Goal: Task Accomplishment & Management: Use online tool/utility

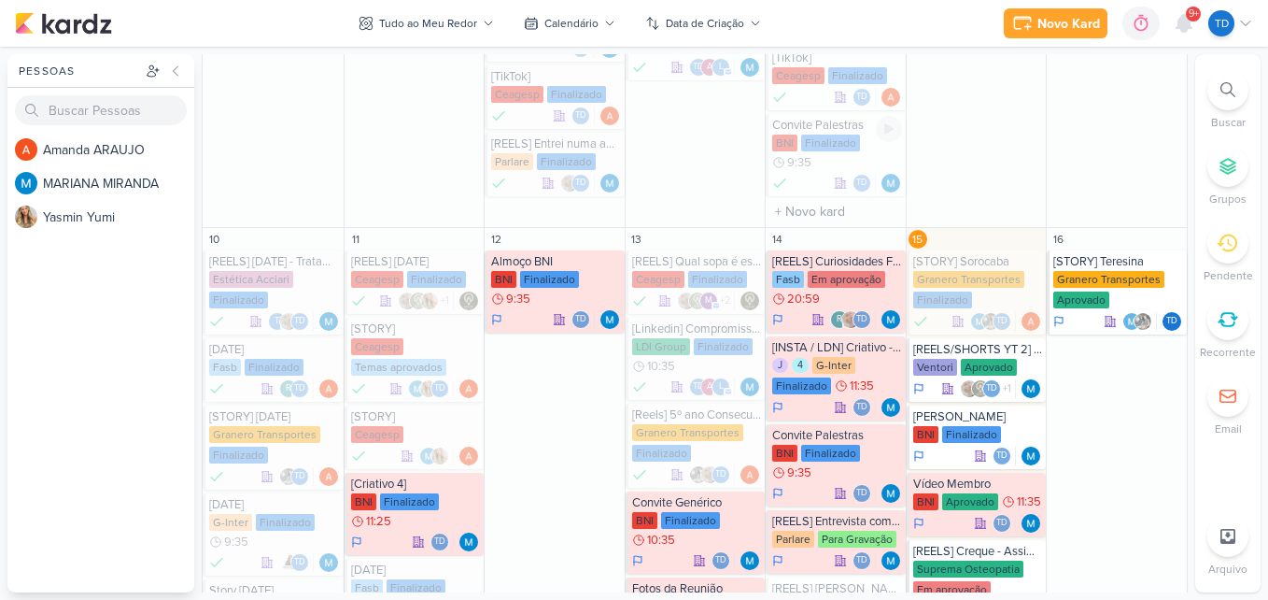
scroll to position [743, 0]
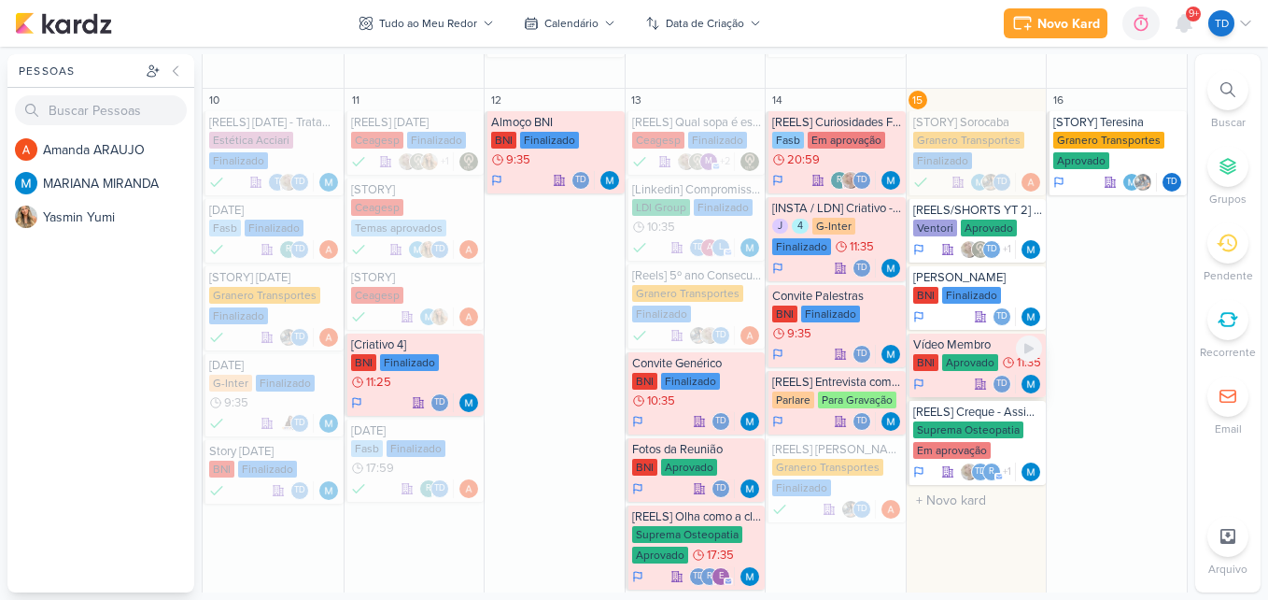
click at [976, 349] on div "Vídeo Membro" at bounding box center [978, 344] width 130 height 15
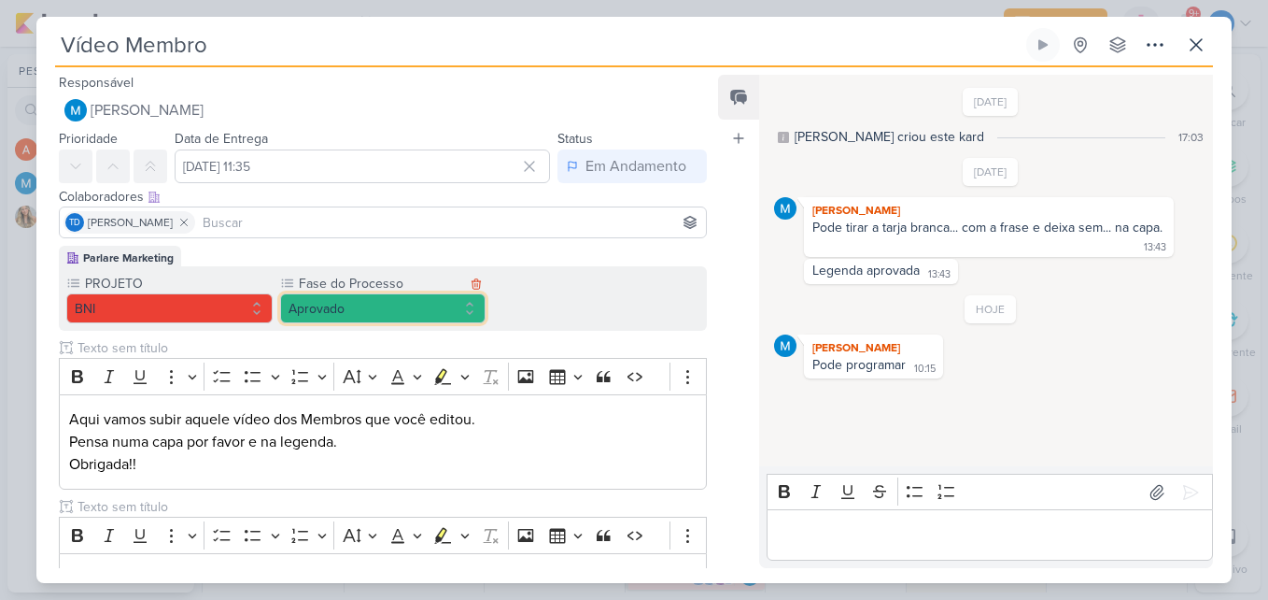
click at [475, 318] on button "Aprovado" at bounding box center [383, 308] width 206 height 30
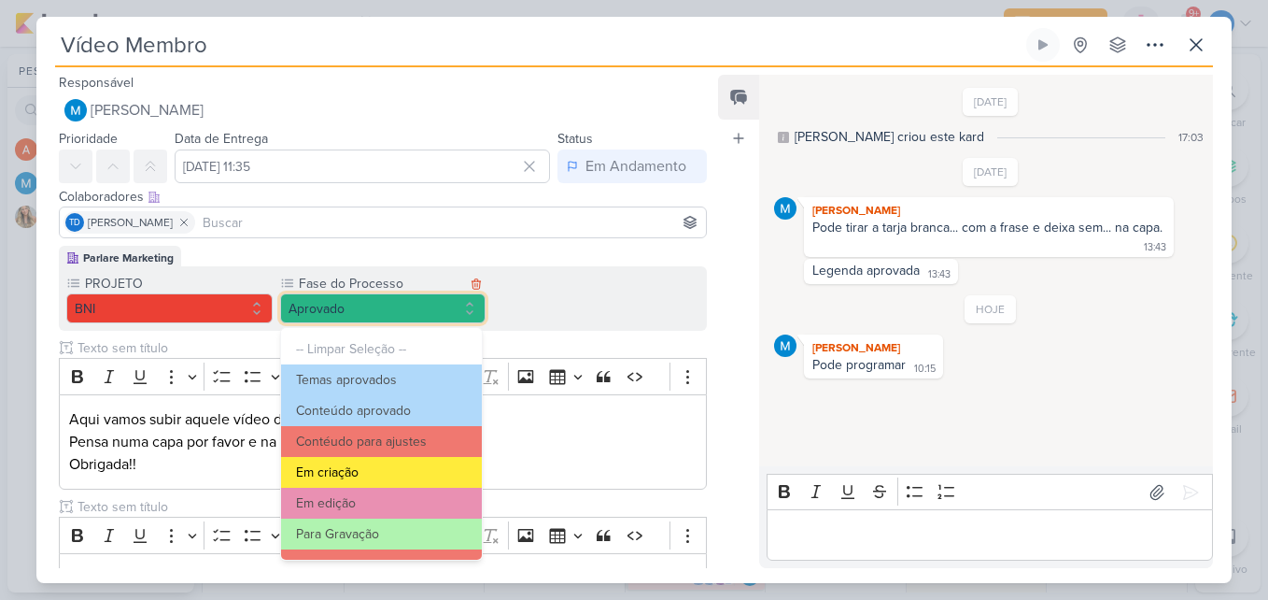
scroll to position [180, 0]
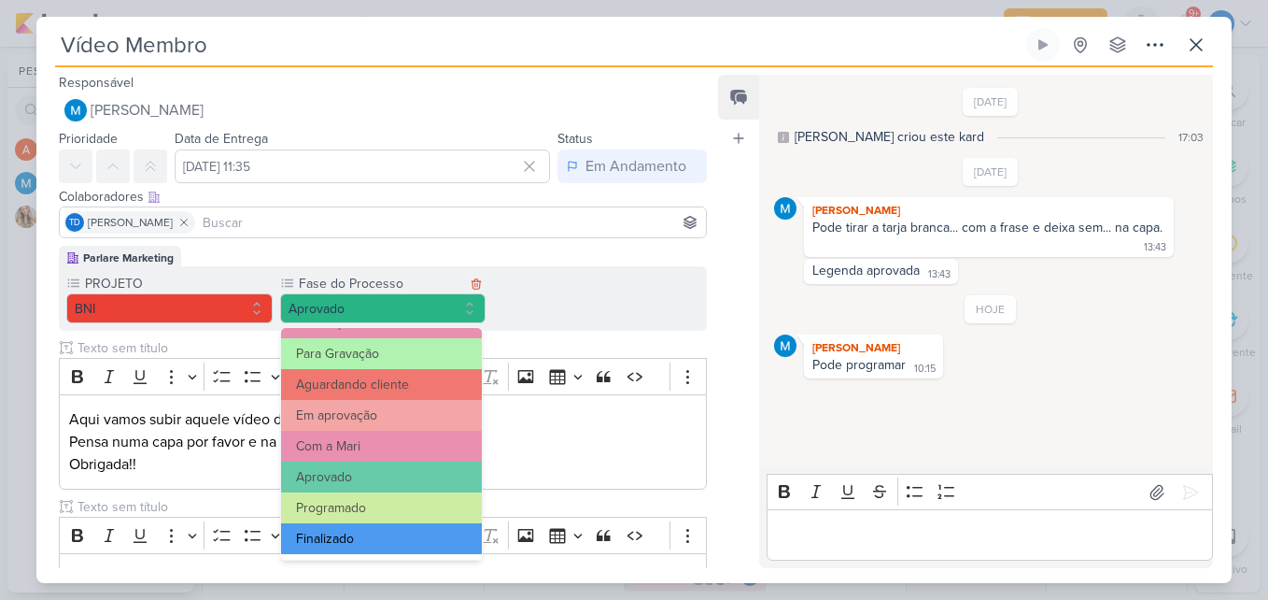
click at [402, 551] on button "Finalizado" at bounding box center [382, 538] width 202 height 31
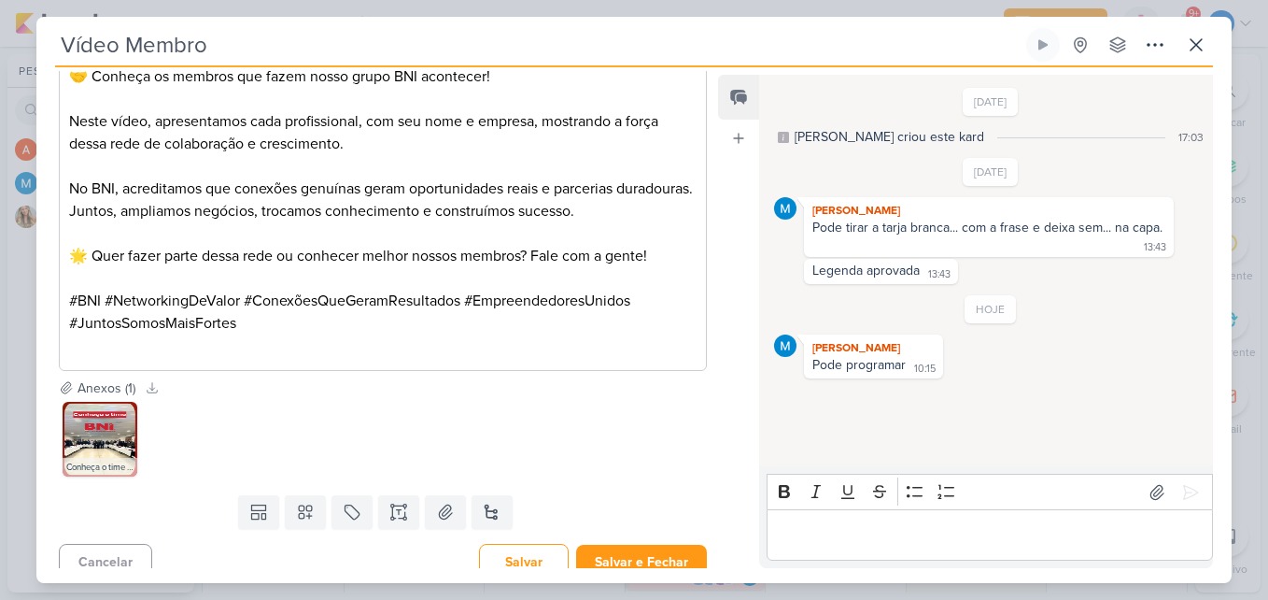
scroll to position [518, 0]
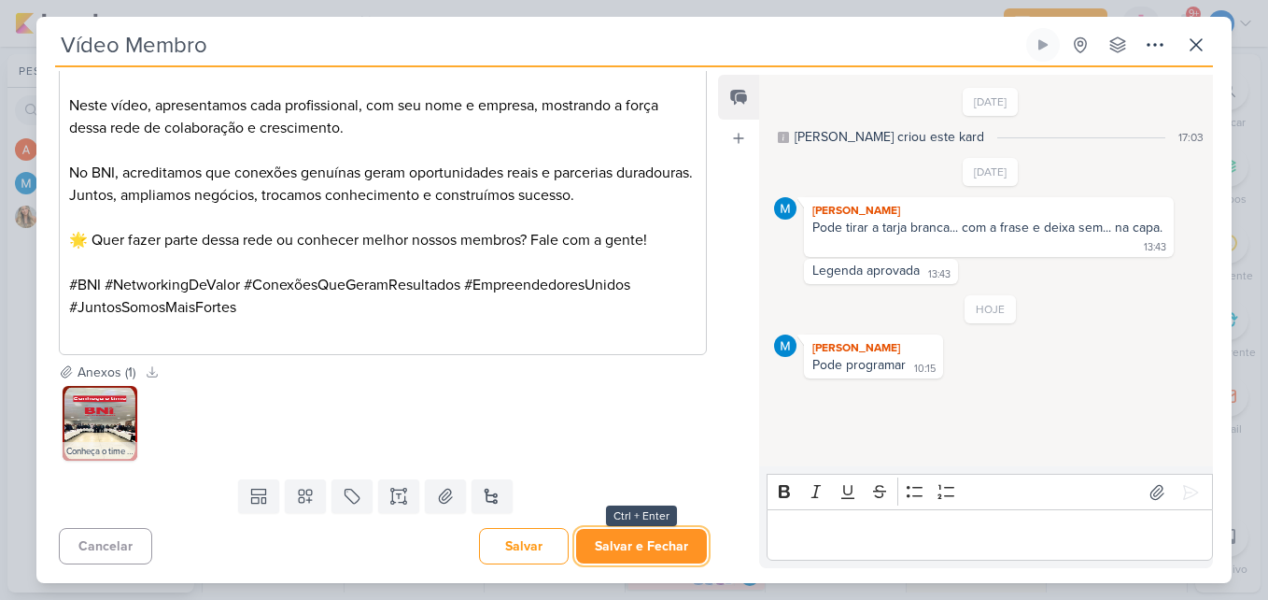
click at [653, 539] on button "Salvar e Fechar" at bounding box center [641, 546] width 131 height 35
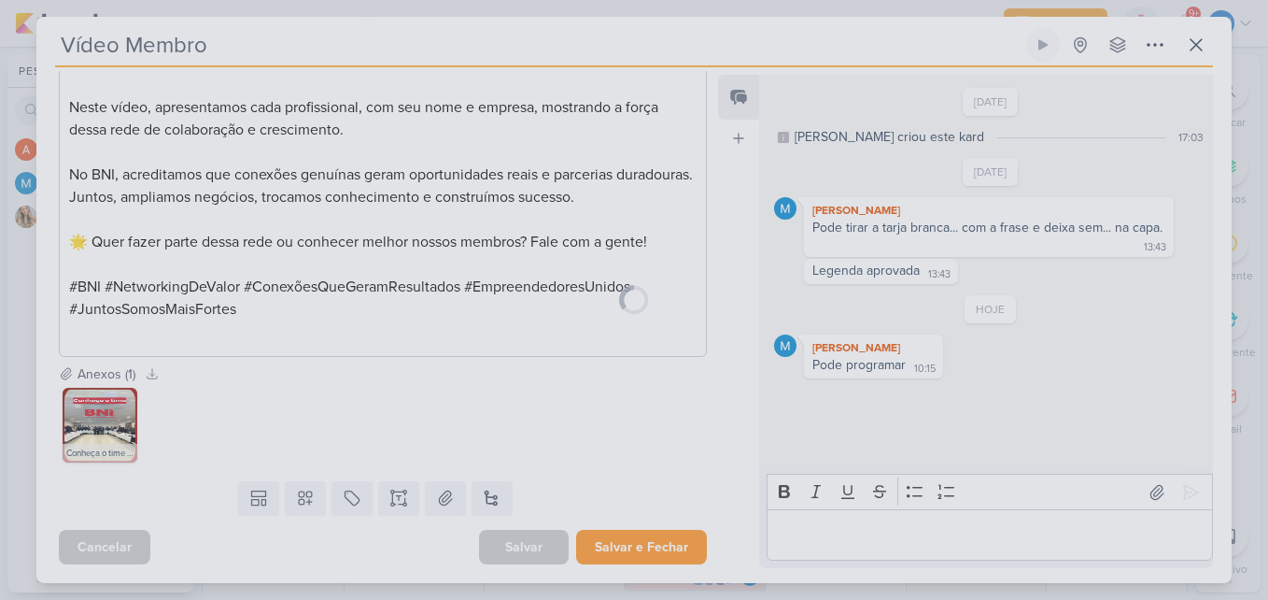
scroll to position [517, 0]
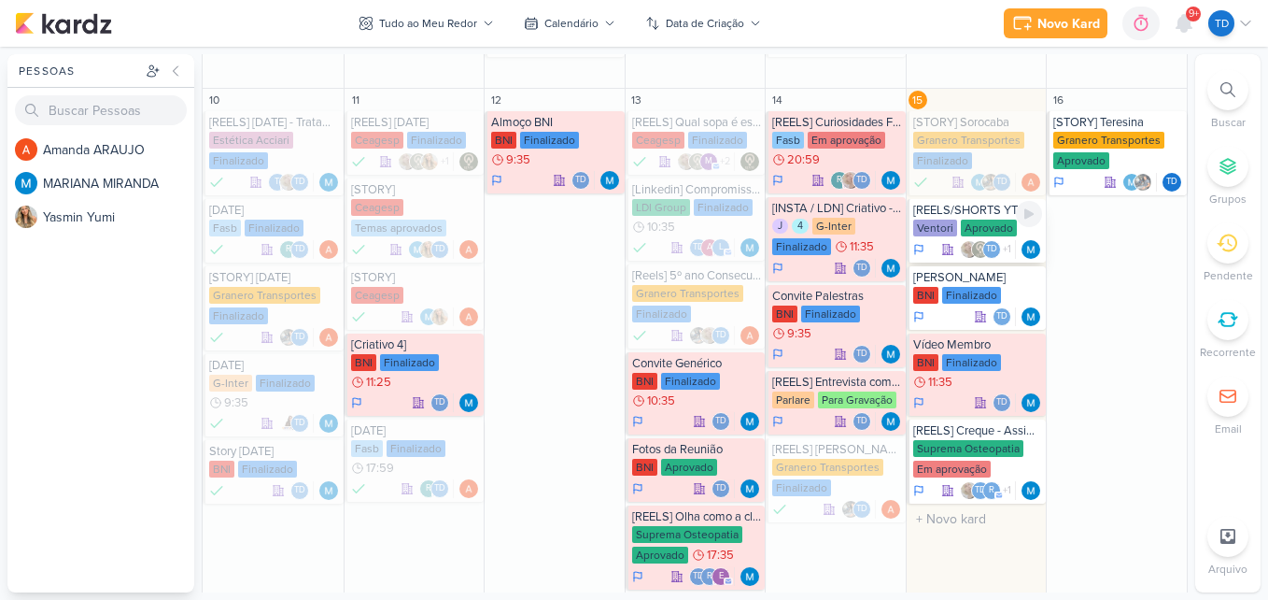
click at [986, 220] on div "Aprovado" at bounding box center [989, 228] width 56 height 17
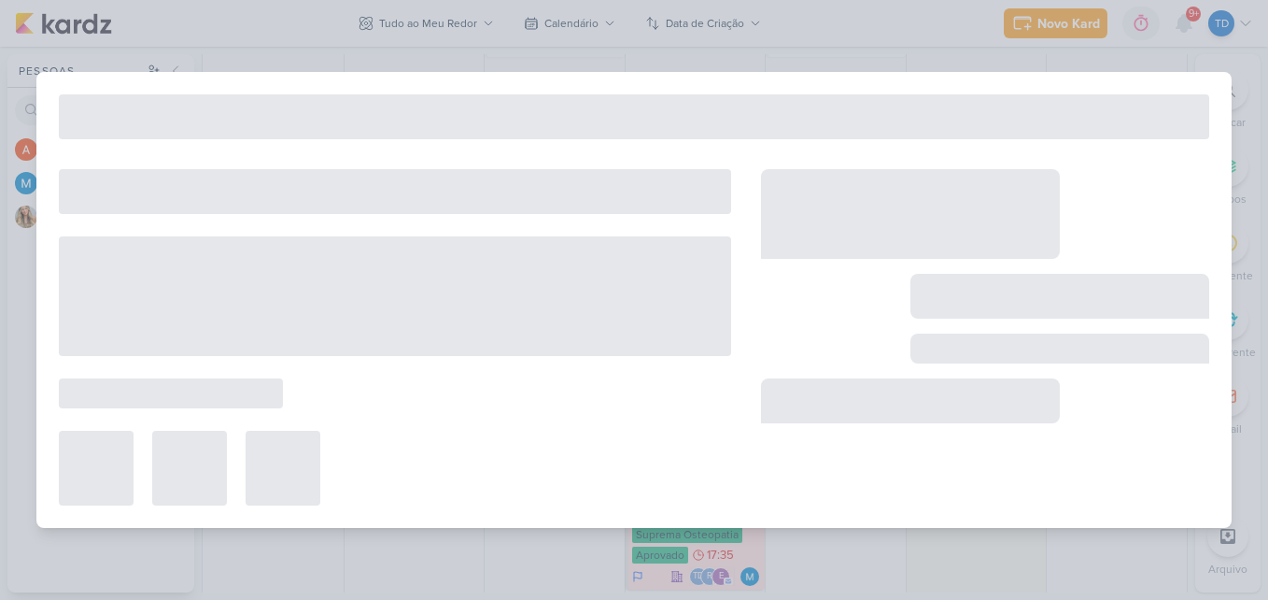
type input "[REELS/SHORTS YT 2] - Case de Sucesso"
type input "[DATE] 23:59"
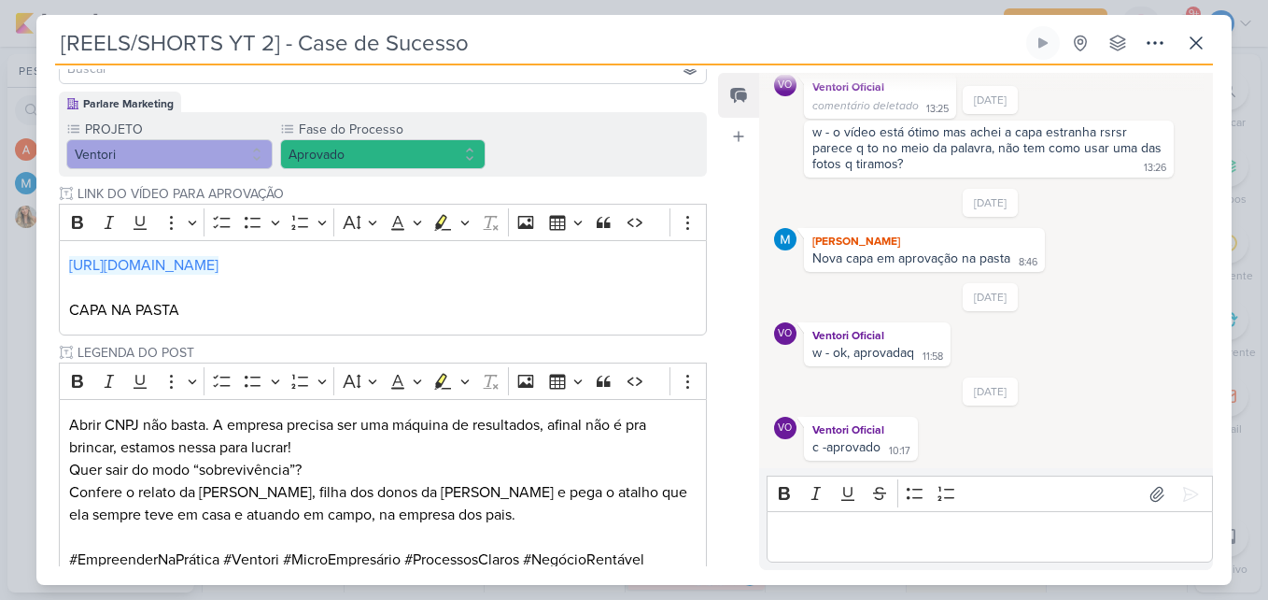
scroll to position [170, 0]
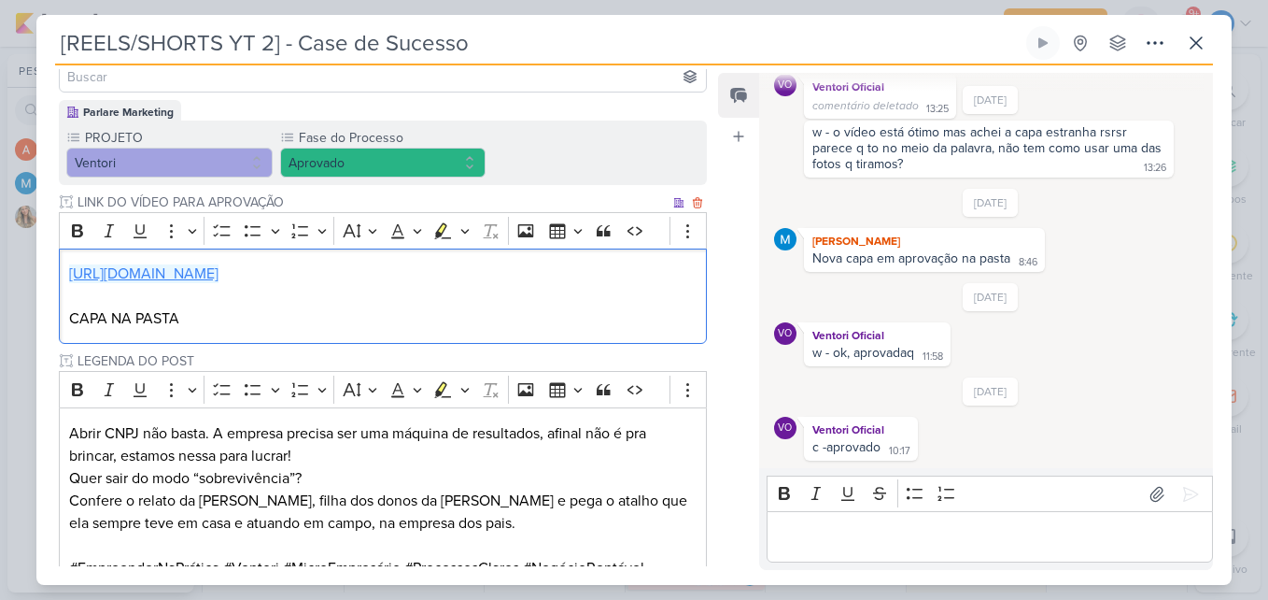
click at [219, 272] on link "[URL][DOMAIN_NAME]" at bounding box center [143, 273] width 149 height 19
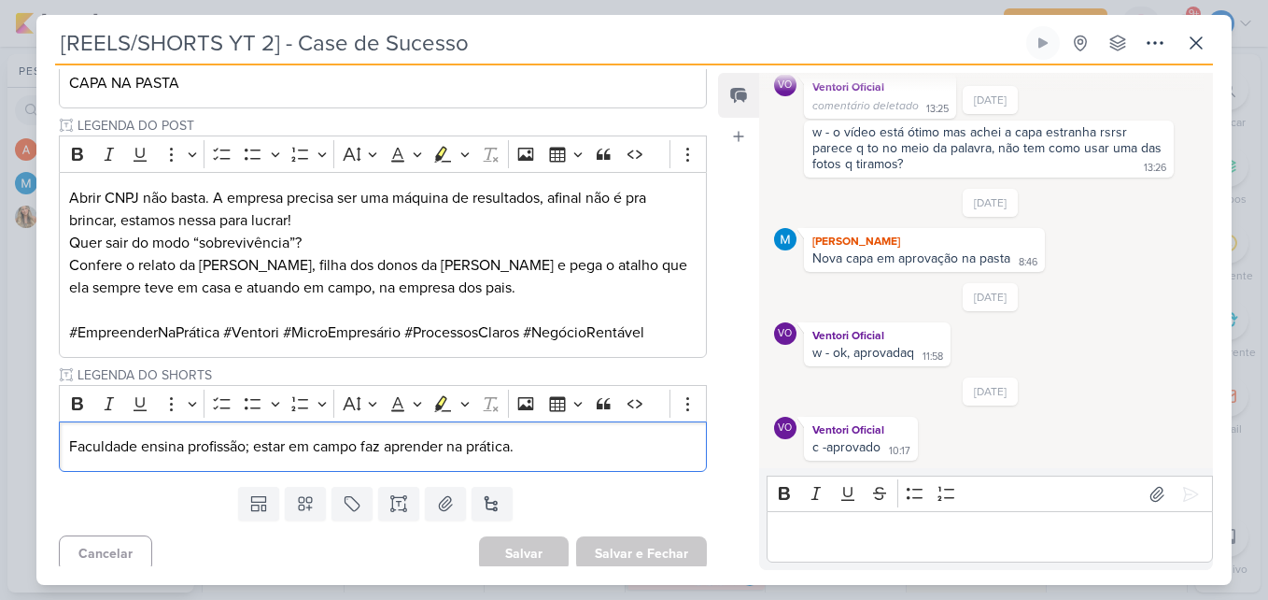
scroll to position [415, 0]
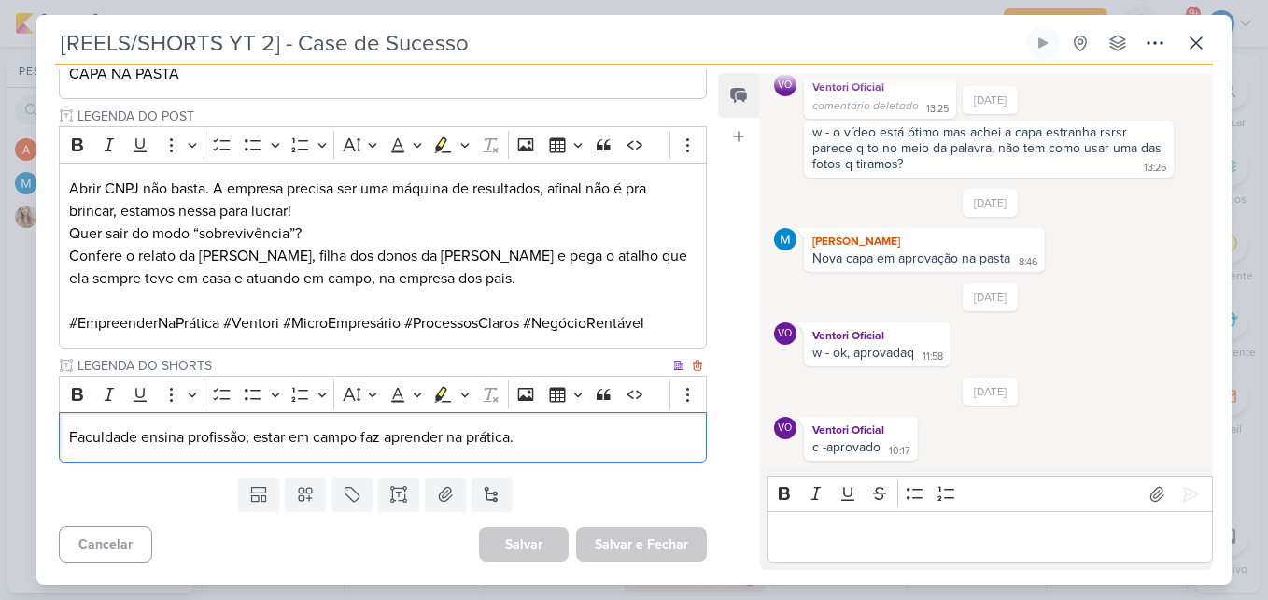
drag, startPoint x: 621, startPoint y: 421, endPoint x: 556, endPoint y: 426, distance: 65.5
click at [556, 426] on p "Faculdade ensina profissão; estar em campo faz aprender na prática." at bounding box center [383, 437] width 628 height 22
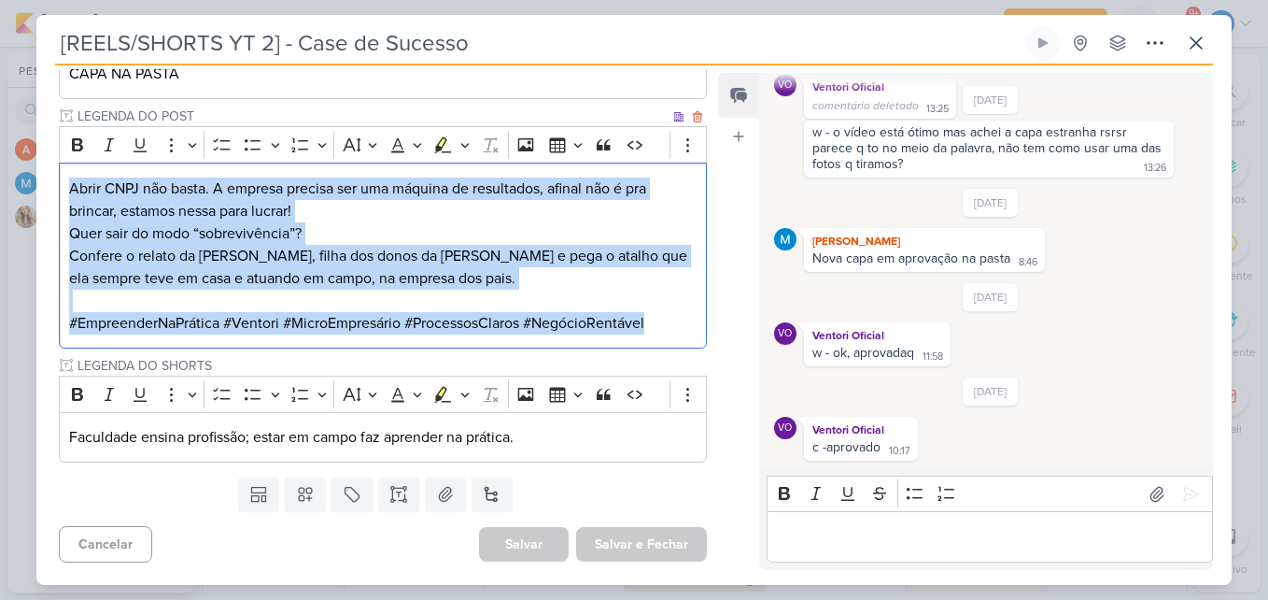
drag, startPoint x: 142, startPoint y: 196, endPoint x: 684, endPoint y: 335, distance: 559.3
click at [684, 335] on div "Abrir CNPJ não basta. A empresa precisa ser uma máquina de resultados, afinal n…" at bounding box center [383, 256] width 648 height 186
copy div "Abrir CNPJ não basta. A empresa precisa ser uma máquina de resultados, afinal n…"
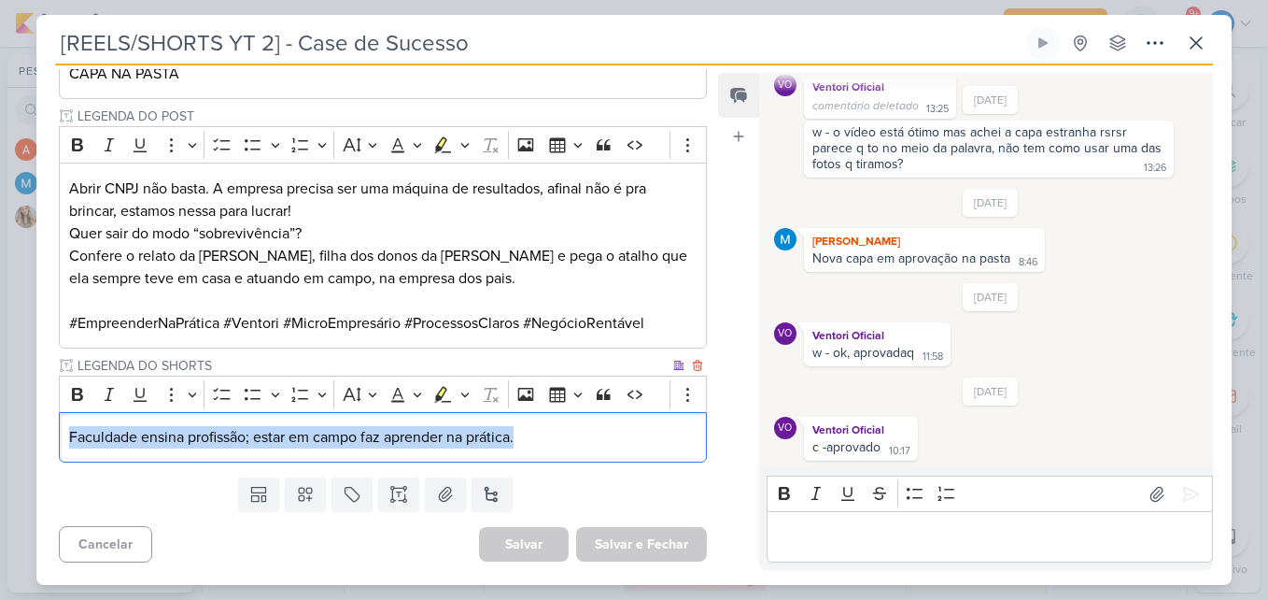
drag, startPoint x: 72, startPoint y: 438, endPoint x: 557, endPoint y: 446, distance: 484.8
click at [557, 446] on p "Faculdade ensina profissão; estar em campo faz aprender na prática." at bounding box center [383, 437] width 628 height 22
copy p "Faculdade ensina profissão; estar em campo faz aprender na prática."
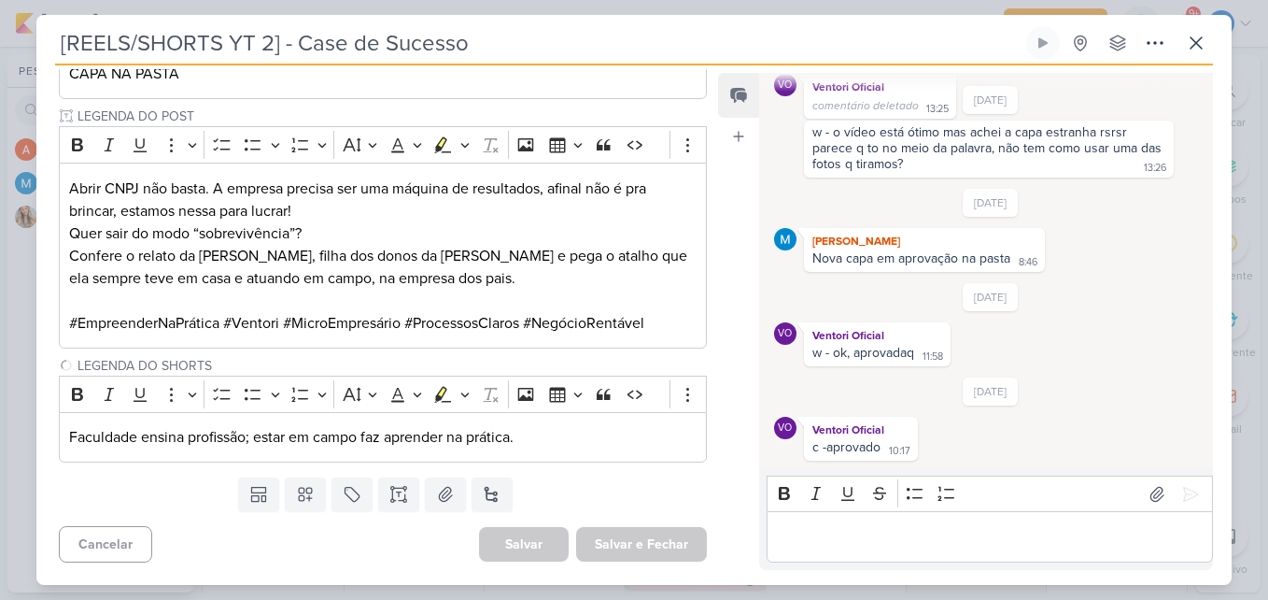
click at [768, 424] on div "[DATE] [PERSON_NAME] criou este kard 14:44 [DATE] VO" at bounding box center [985, 271] width 452 height 393
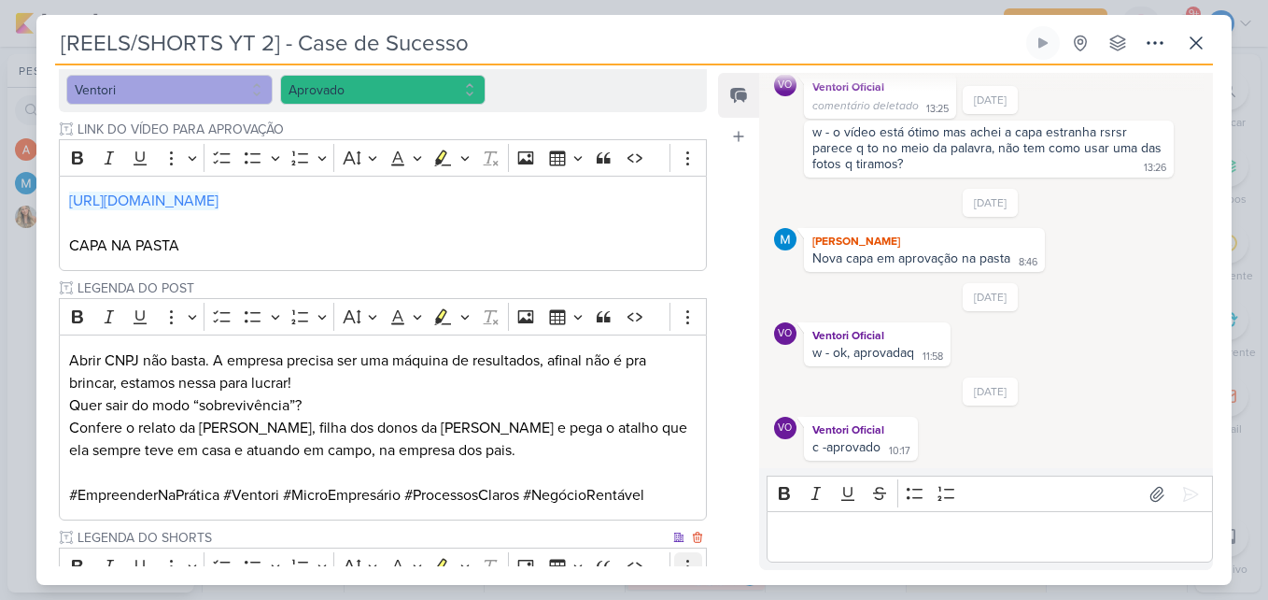
scroll to position [0, 0]
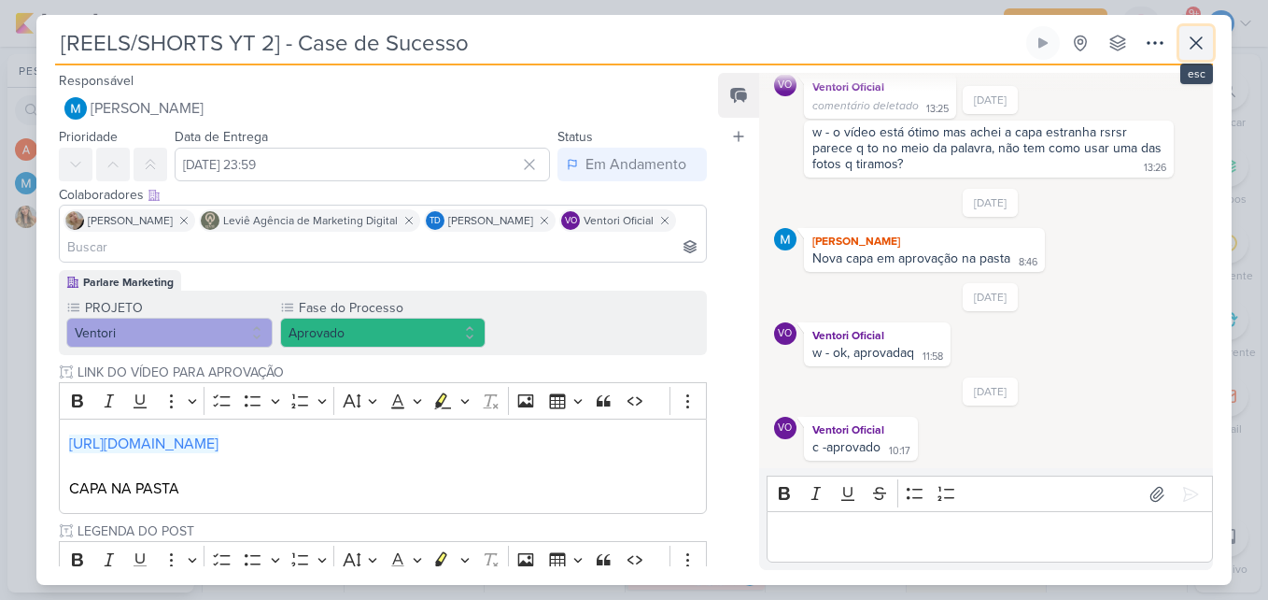
click at [1205, 44] on icon at bounding box center [1196, 43] width 22 height 22
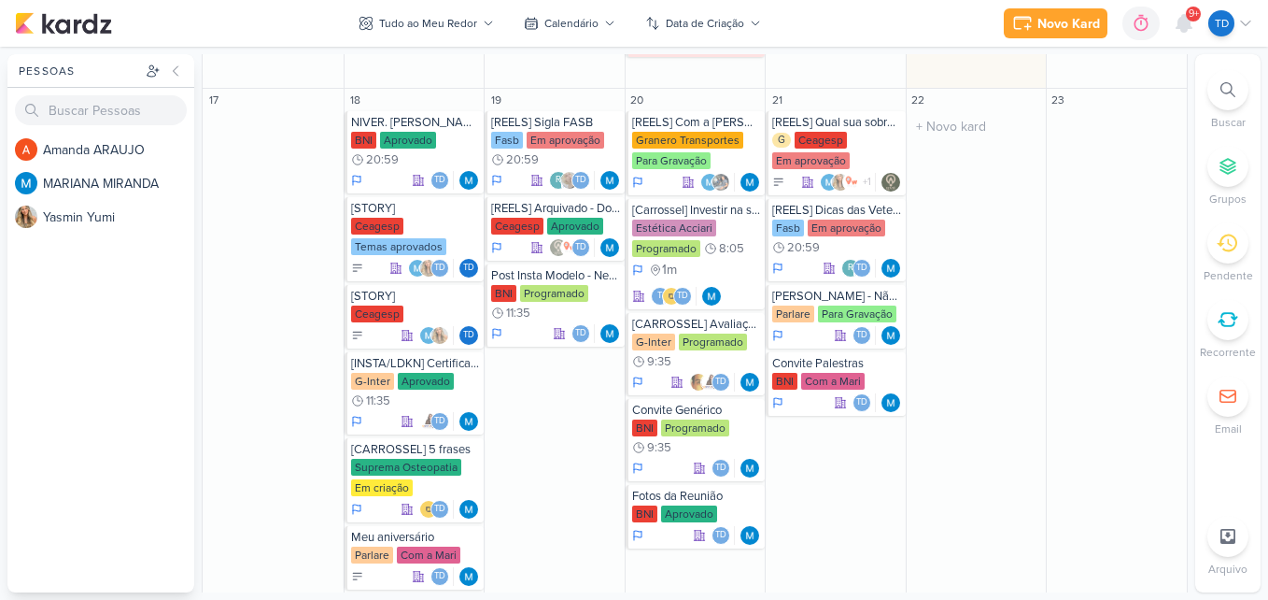
scroll to position [1327, 0]
